Goal: Task Accomplishment & Management: Use online tool/utility

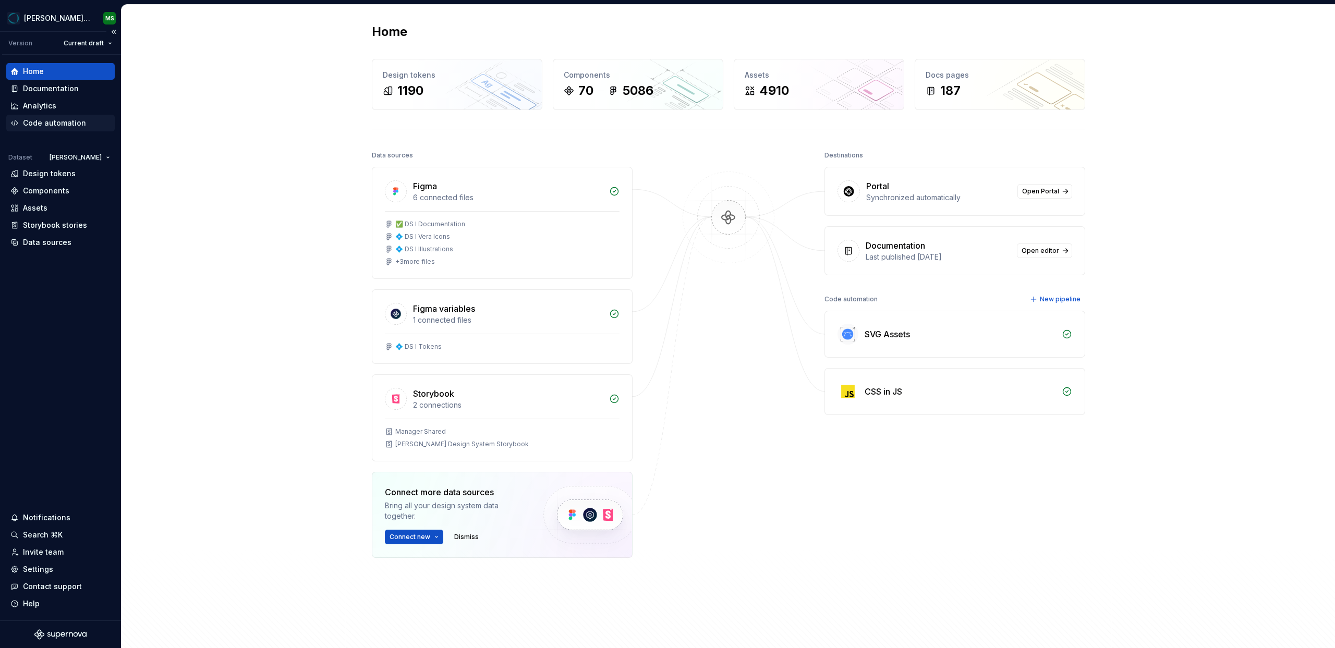
click at [45, 118] on div "Code automation" at bounding box center [54, 123] width 63 height 10
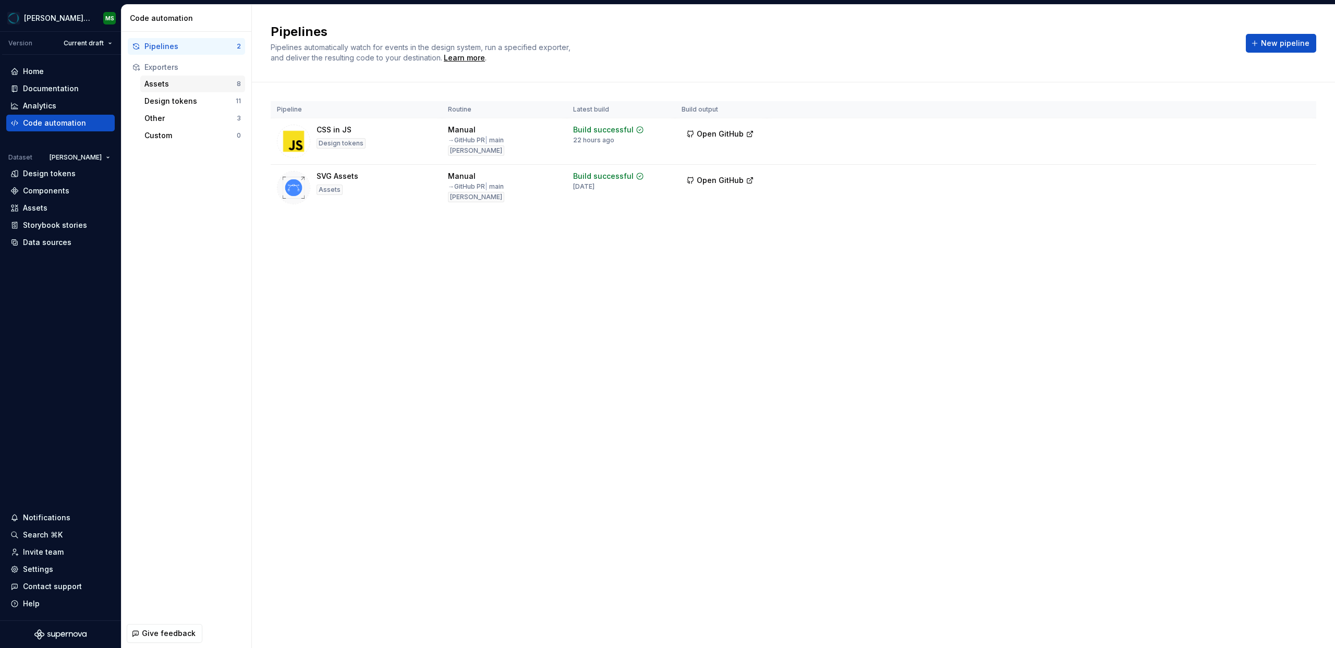
click at [168, 87] on div "Assets" at bounding box center [190, 84] width 92 height 10
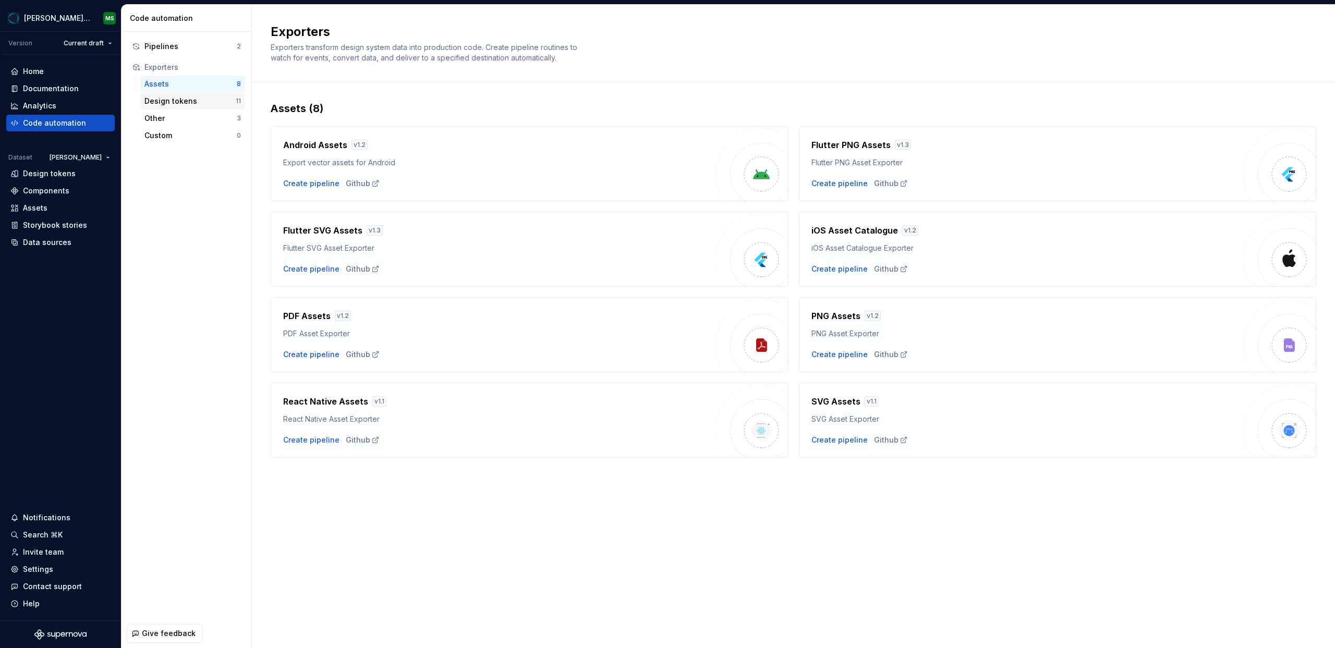
click at [165, 104] on div "Design tokens" at bounding box center [189, 101] width 91 height 10
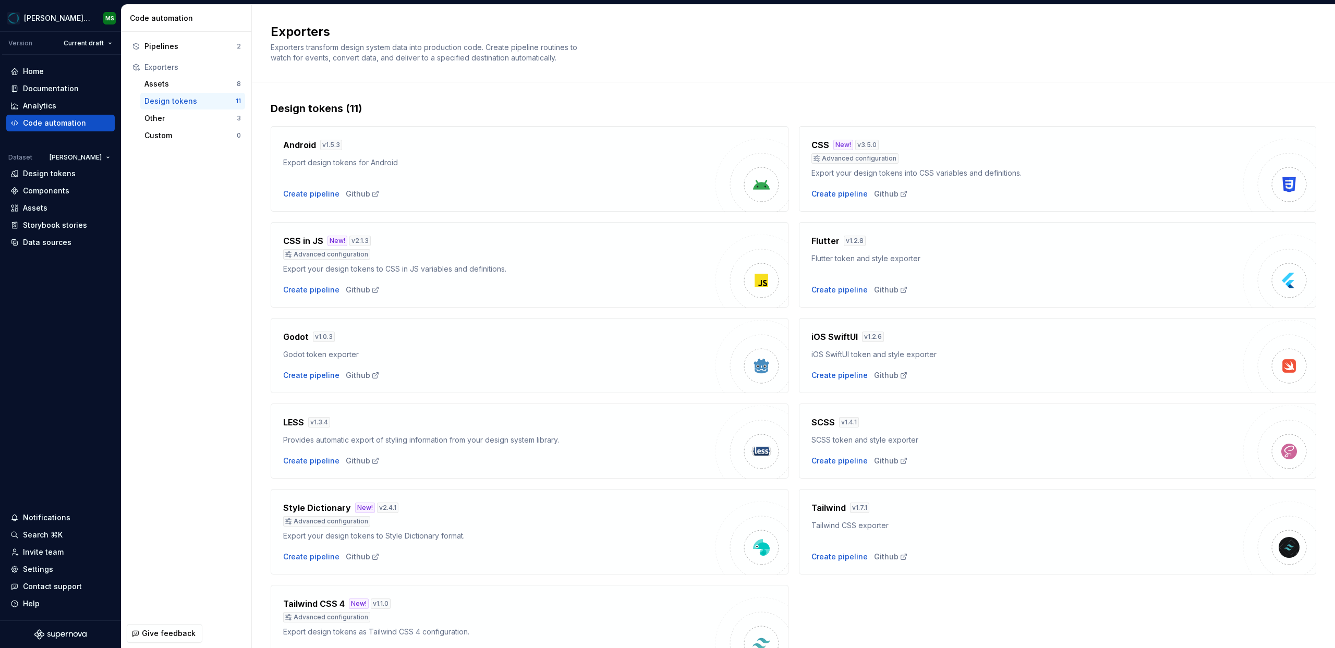
scroll to position [62, 0]
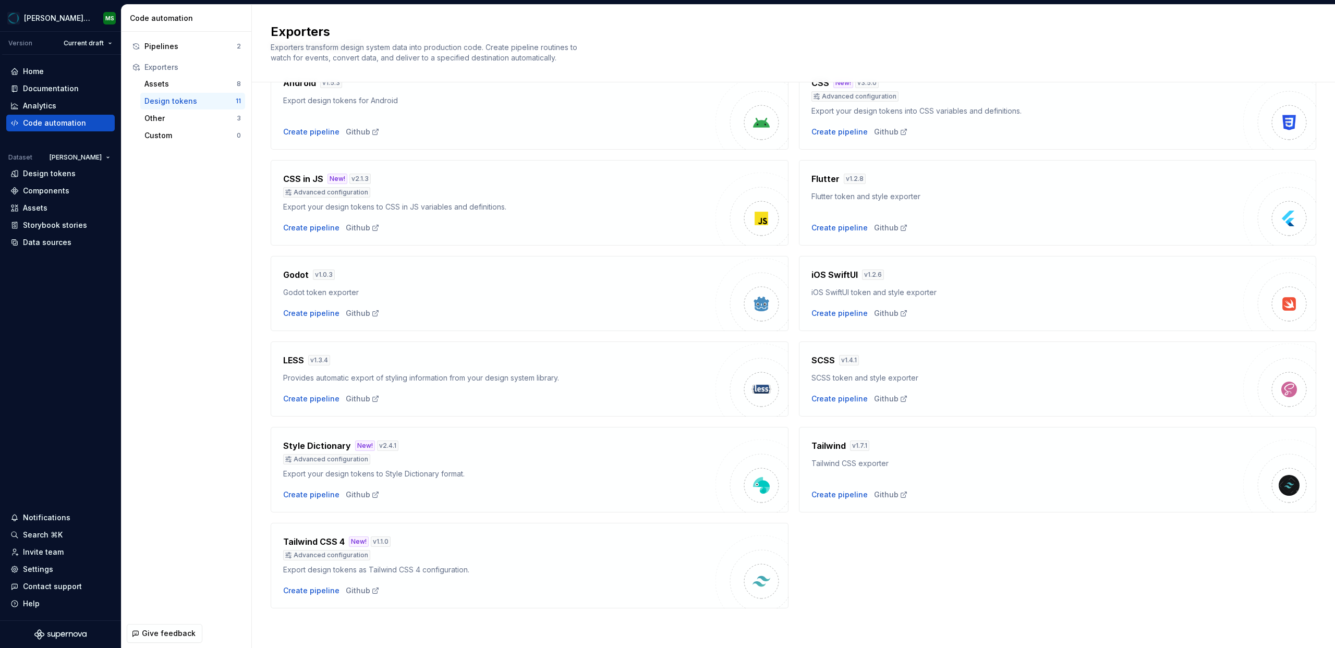
click at [864, 549] on div "Android v 1.5.3 Export design tokens for Android Create pipeline Github CSS New…" at bounding box center [793, 331] width 1045 height 555
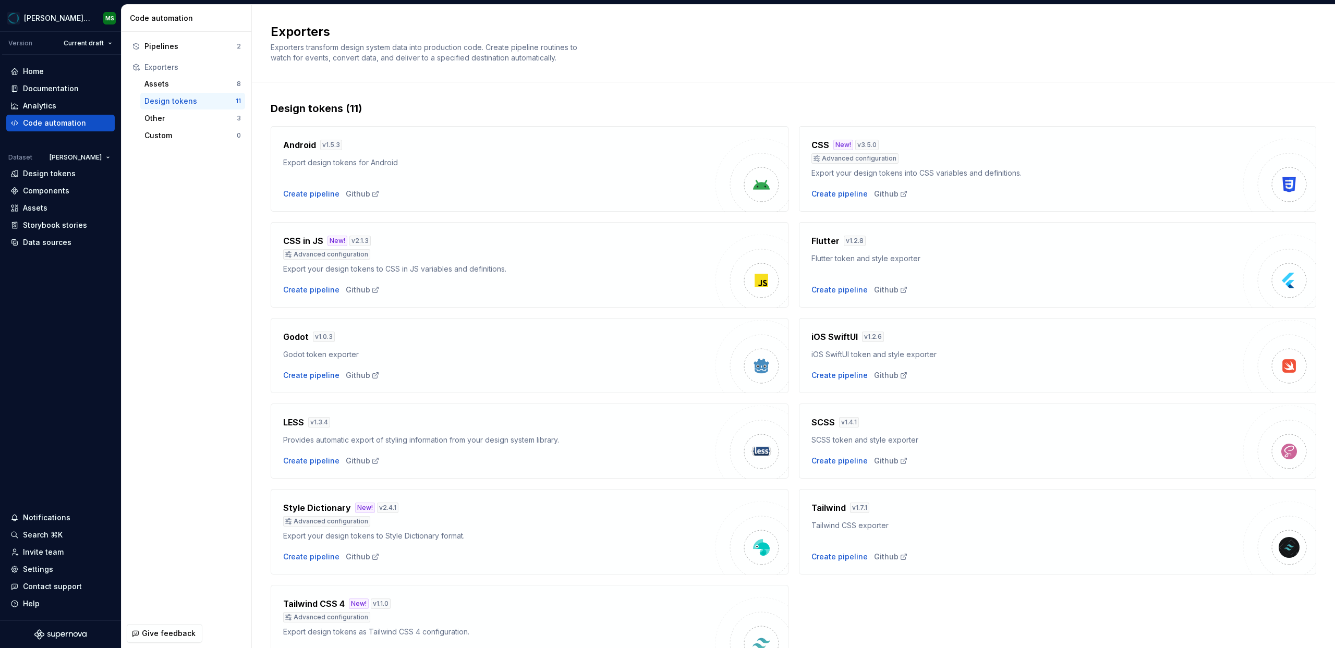
click at [299, 242] on h4 "CSS in JS" at bounding box center [303, 241] width 40 height 13
click at [166, 50] on div "Pipelines" at bounding box center [190, 46] width 92 height 10
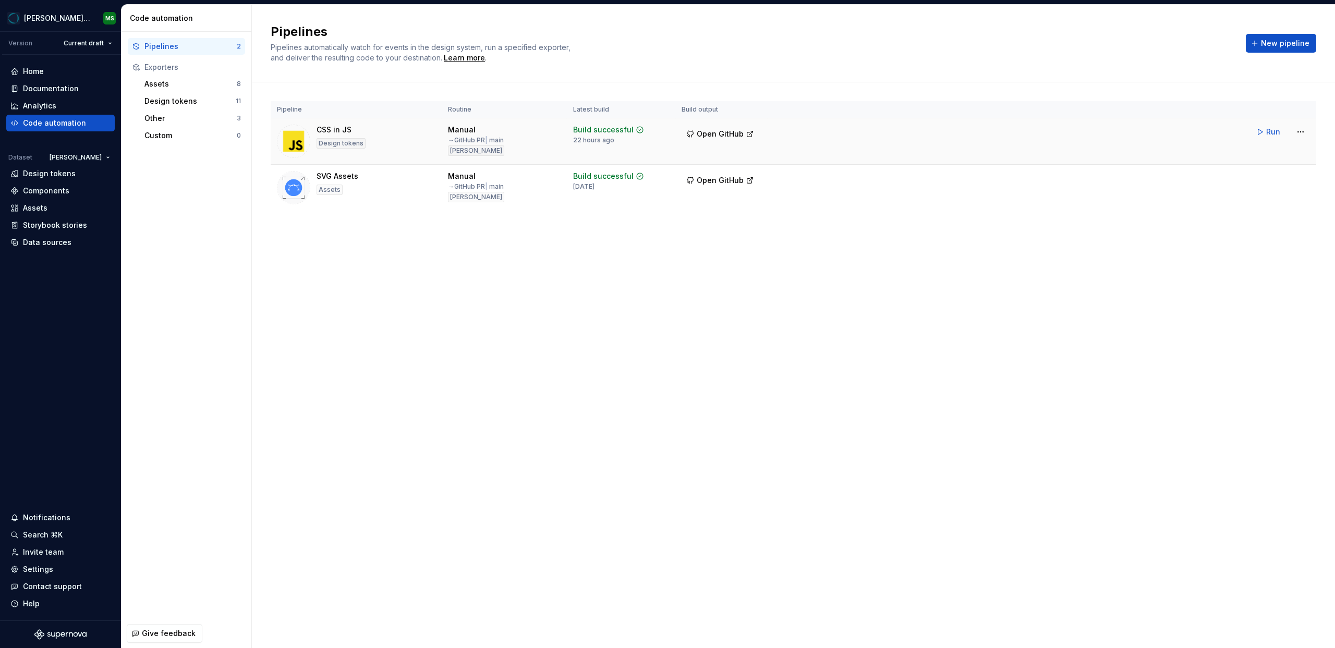
click at [332, 129] on div "CSS in JS" at bounding box center [333, 130] width 35 height 10
click at [402, 130] on div "CSS in JS Design tokens" at bounding box center [356, 141] width 158 height 33
click at [1298, 133] on html "[PERSON_NAME] Design System MS Version Current draft Home Documentation Analyti…" at bounding box center [667, 324] width 1335 height 648
click at [1287, 156] on div "Edit pipeline" at bounding box center [1286, 154] width 89 height 10
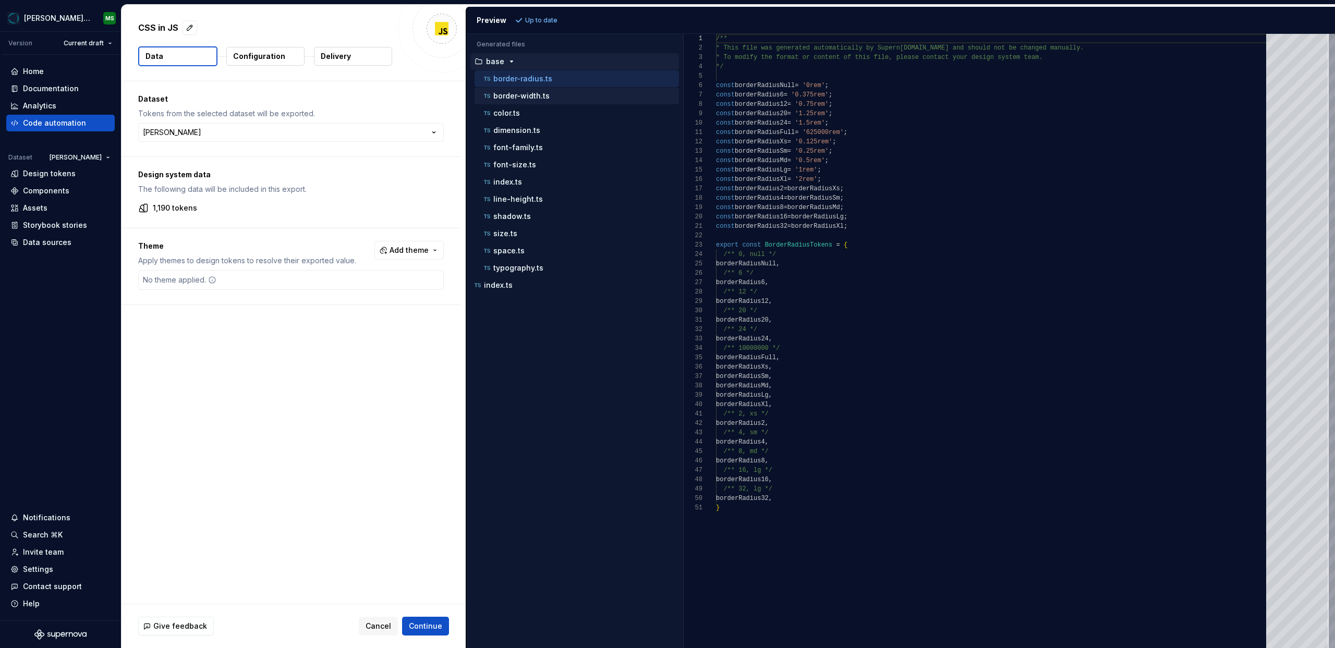
click at [527, 98] on p "border-width.ts" at bounding box center [521, 96] width 56 height 8
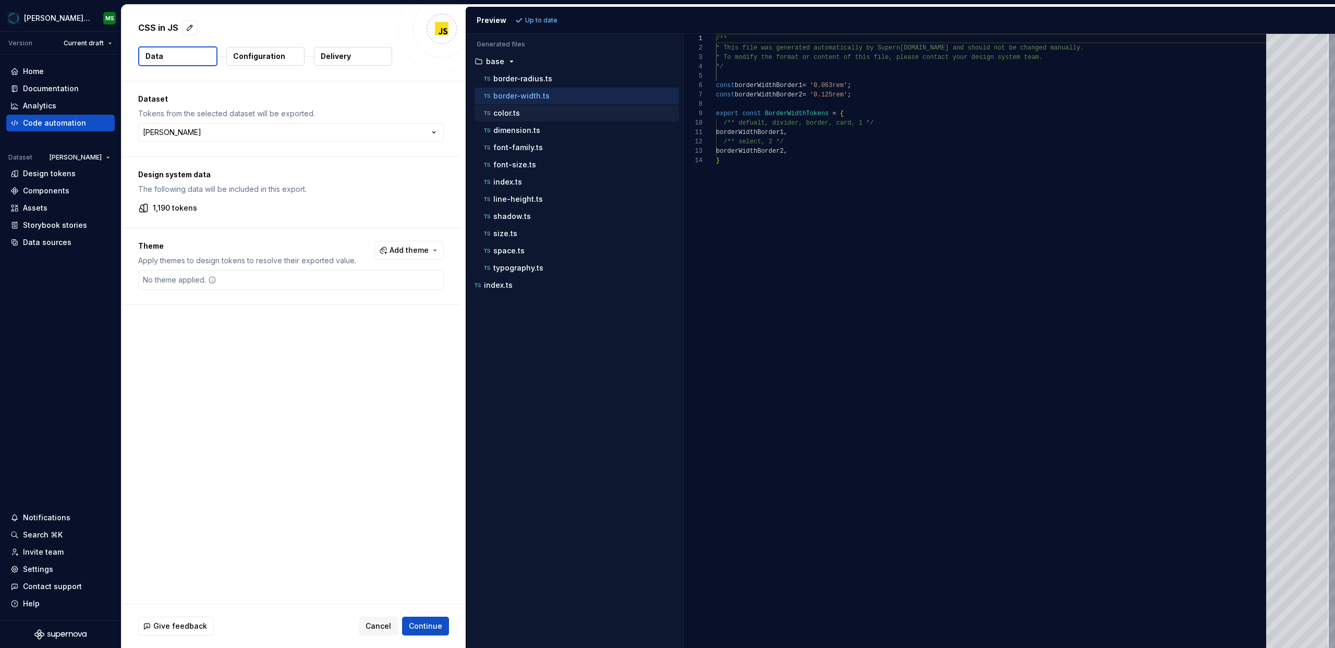
click at [519, 108] on div "color.ts" at bounding box center [580, 113] width 197 height 10
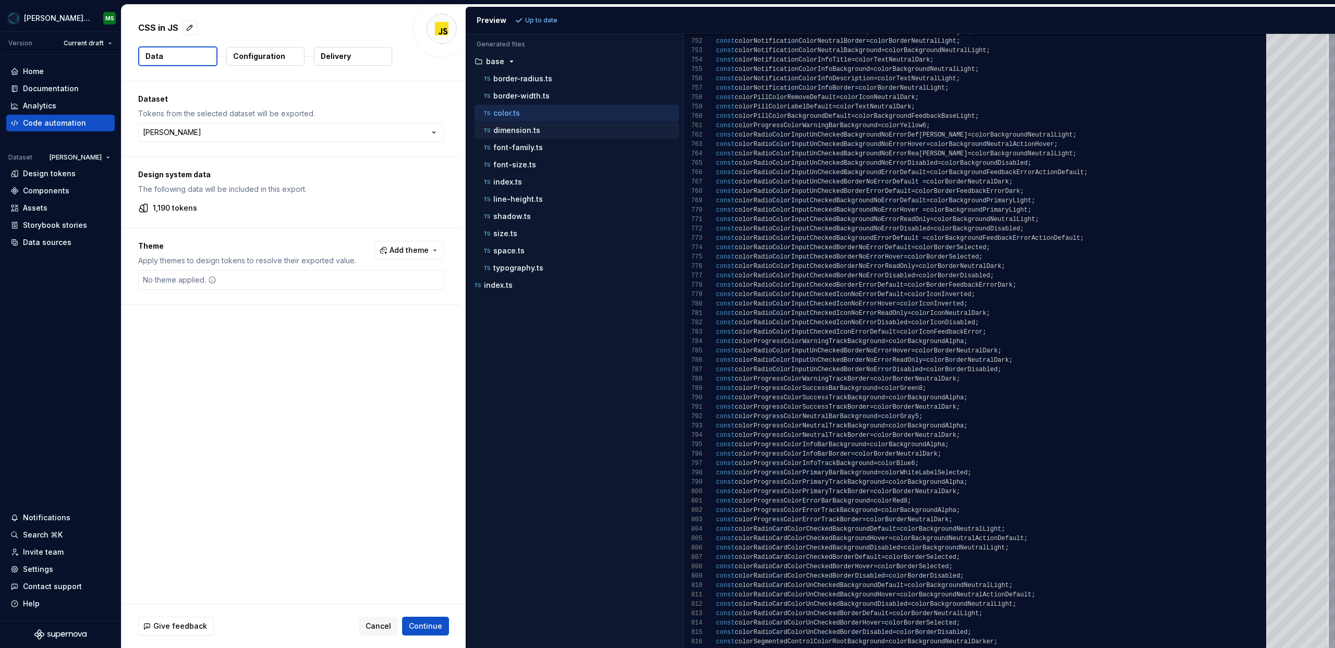
click at [515, 130] on p "dimension.ts" at bounding box center [516, 130] width 47 height 8
type textarea "**********"
